Goal: Task Accomplishment & Management: Use online tool/utility

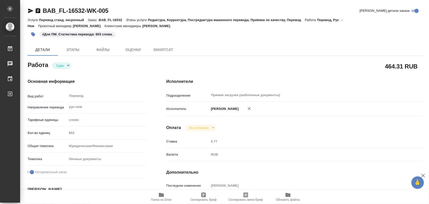
type textarea "x"
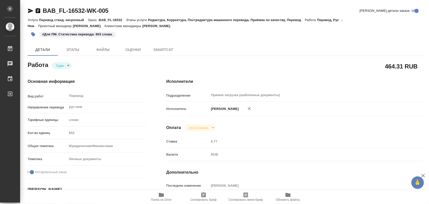
type textarea "x"
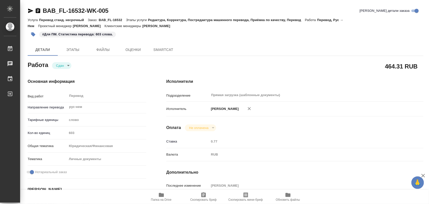
type textarea "x"
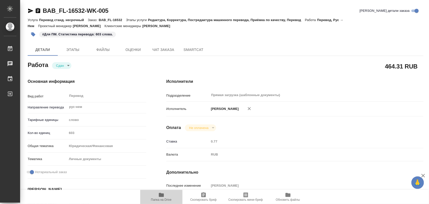
click at [161, 194] on icon "button" at bounding box center [161, 195] width 6 height 6
type textarea "x"
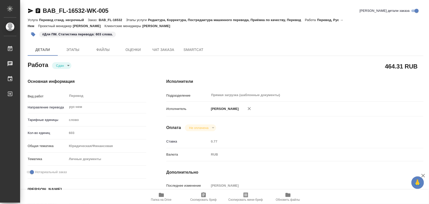
type textarea "x"
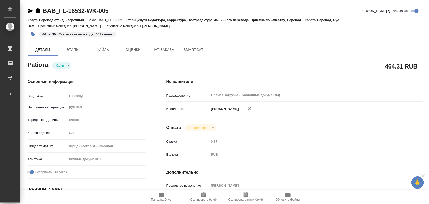
type textarea "x"
